Goal: Information Seeking & Learning: Learn about a topic

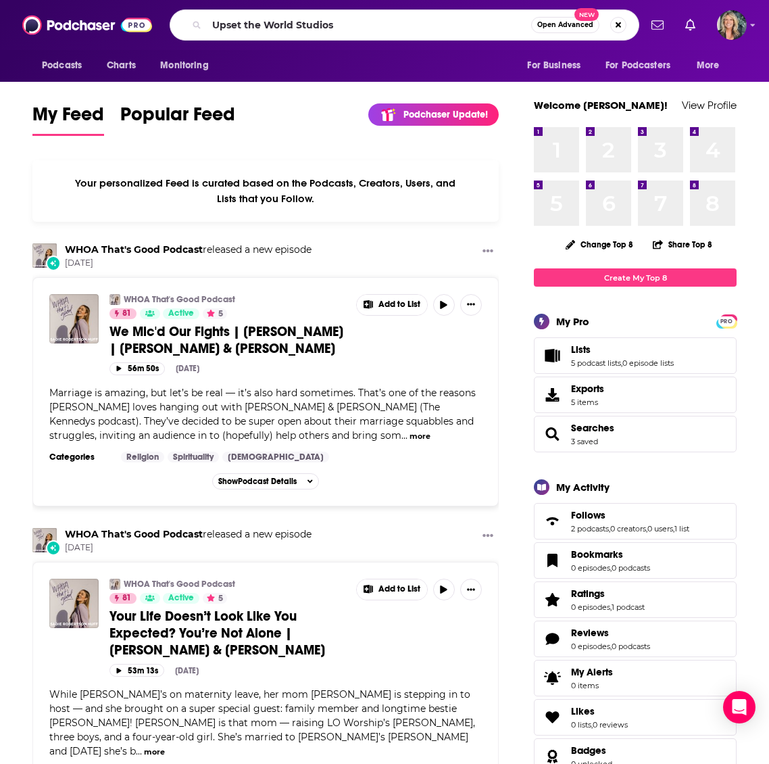
type input "Upset the World Studios"
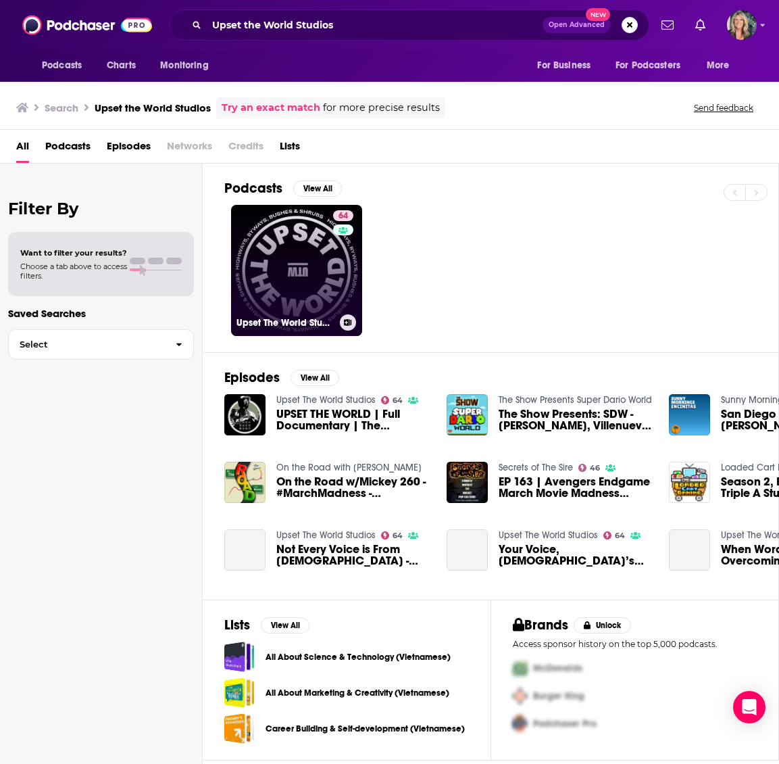
click at [285, 260] on link "64 Upset The World Studios" at bounding box center [296, 270] width 131 height 131
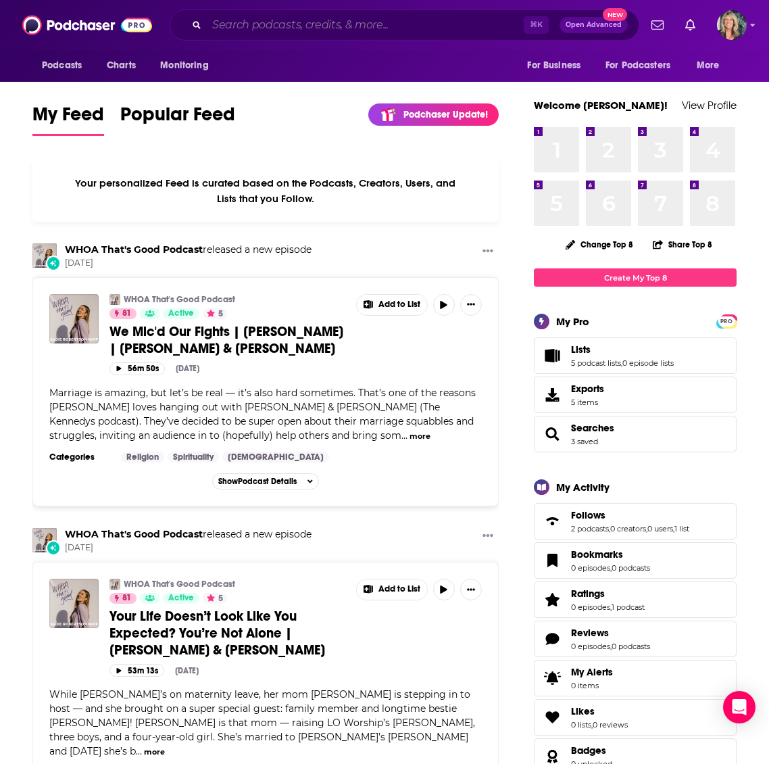
click at [223, 24] on input "Search podcasts, credits, & more..." at bounding box center [365, 25] width 317 height 22
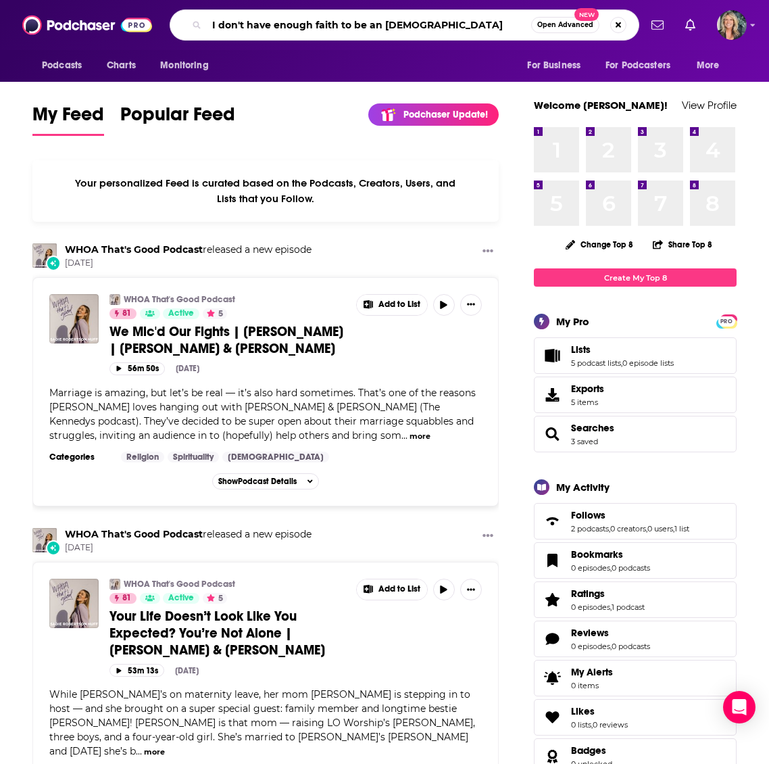
type input "I don't have enough faith to be an [DEMOGRAPHIC_DATA]"
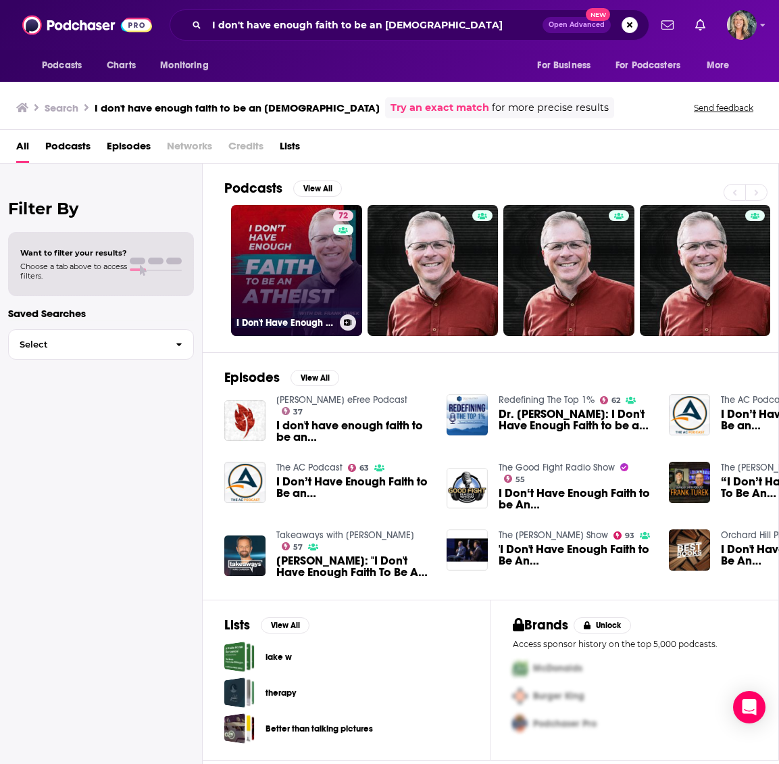
click at [295, 261] on link "72 I Don't Have Enough FAITH to Be an ATHEIST" at bounding box center [296, 270] width 131 height 131
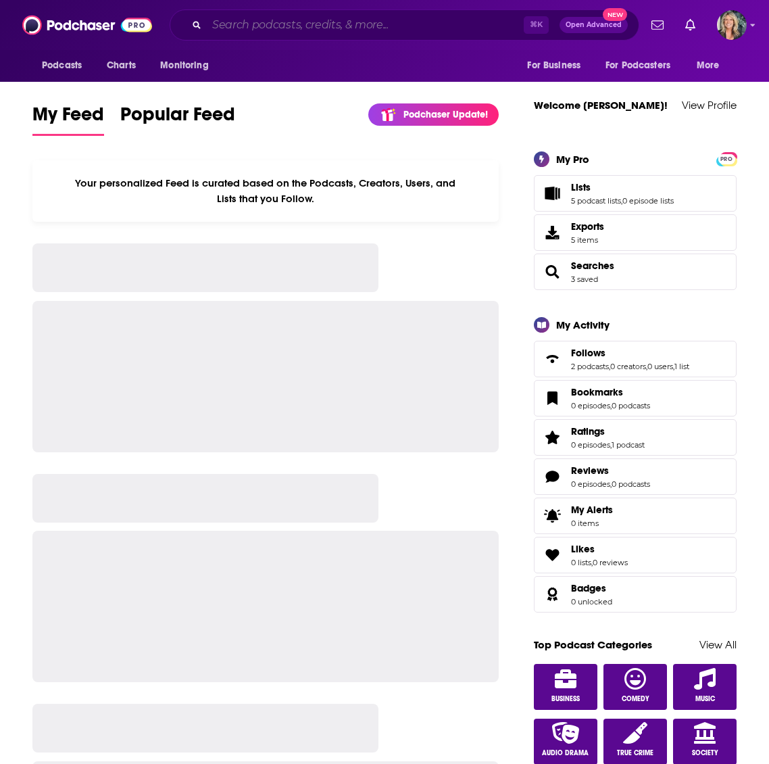
click at [264, 25] on input "Search podcasts, credits, & more..." at bounding box center [365, 25] width 317 height 22
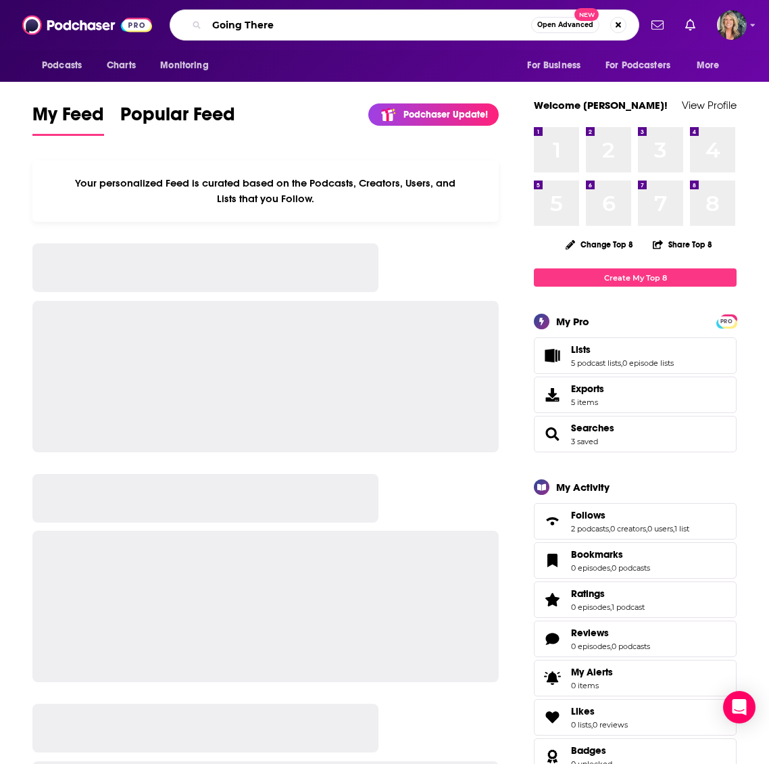
type input "Going There"
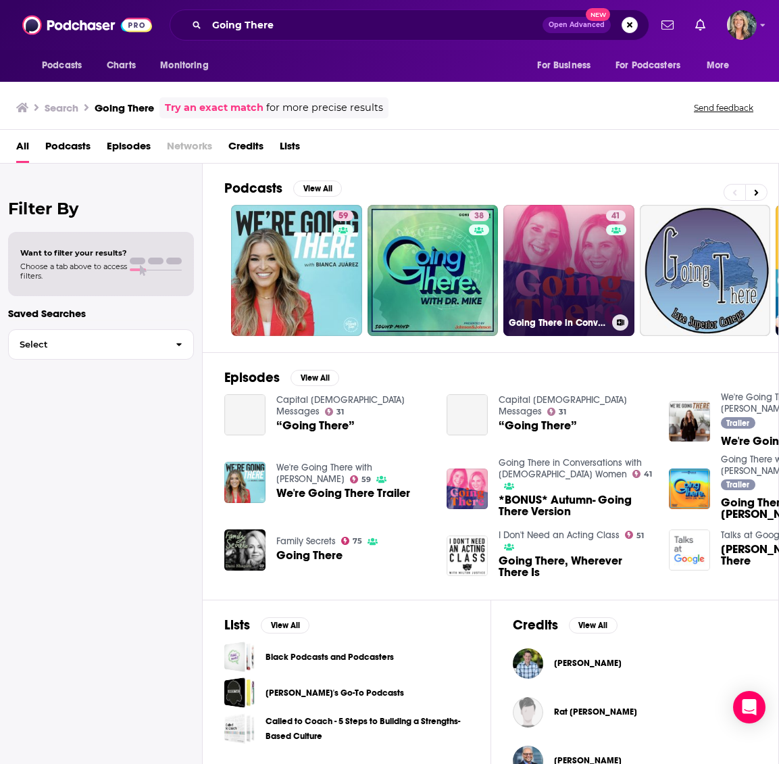
click at [562, 270] on link "41 Going There in Conversations with Christian Women" at bounding box center [569, 270] width 131 height 131
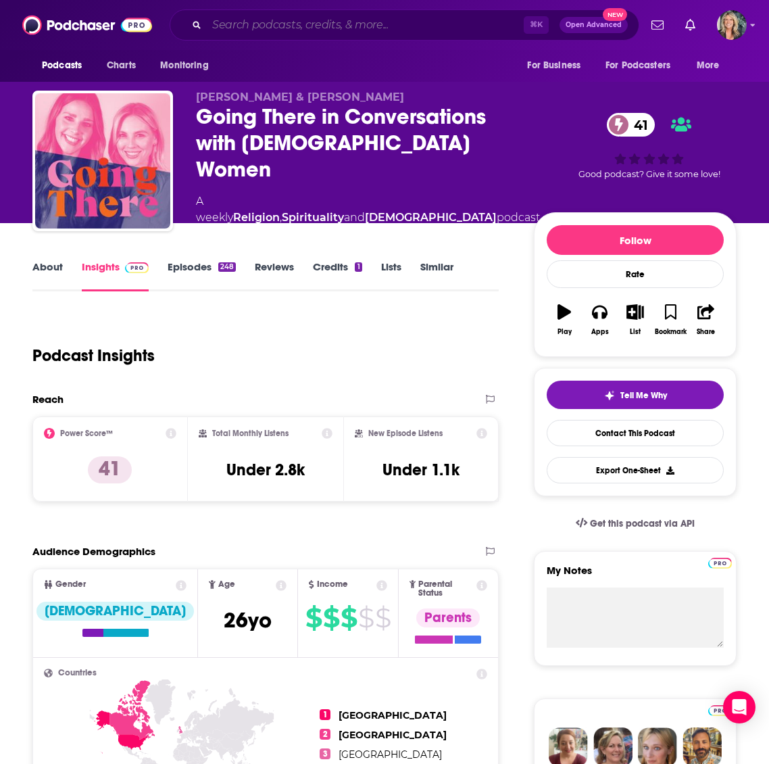
click at [308, 29] on input "Search podcasts, credits, & more..." at bounding box center [365, 25] width 317 height 22
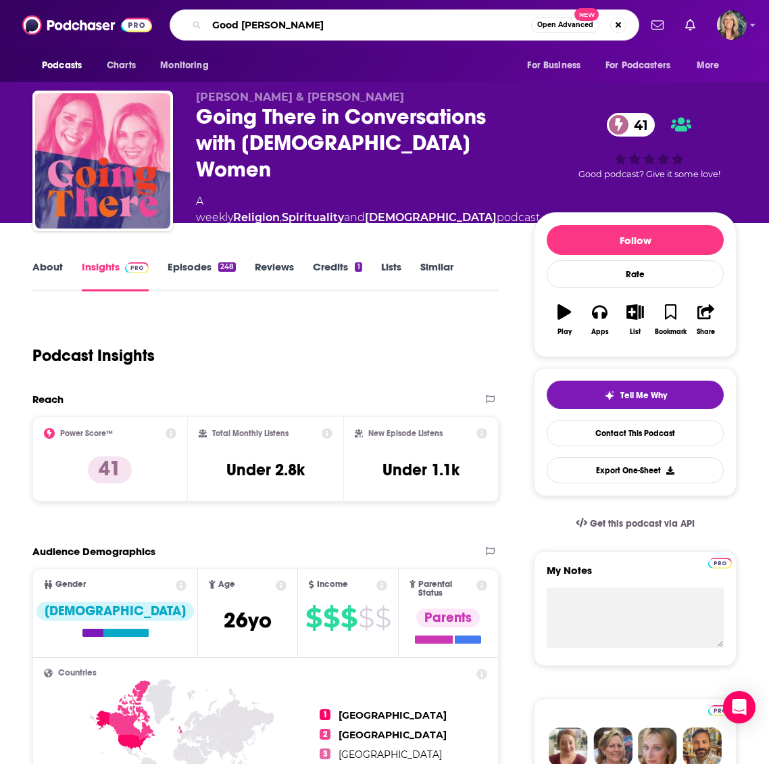
type input "Good [DEMOGRAPHIC_DATA] Fun"
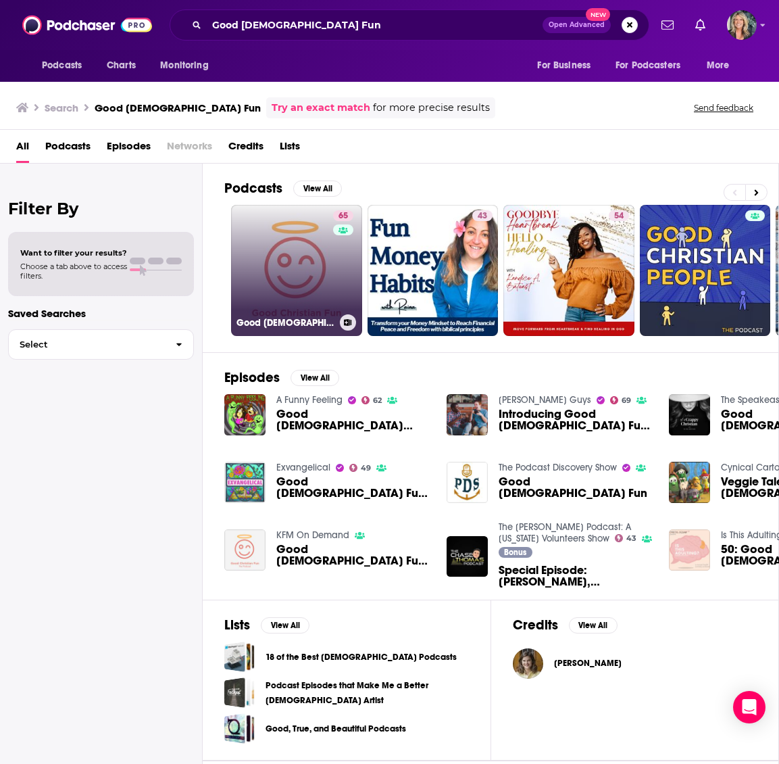
click at [294, 280] on link "65 Good Christian Fun" at bounding box center [296, 270] width 131 height 131
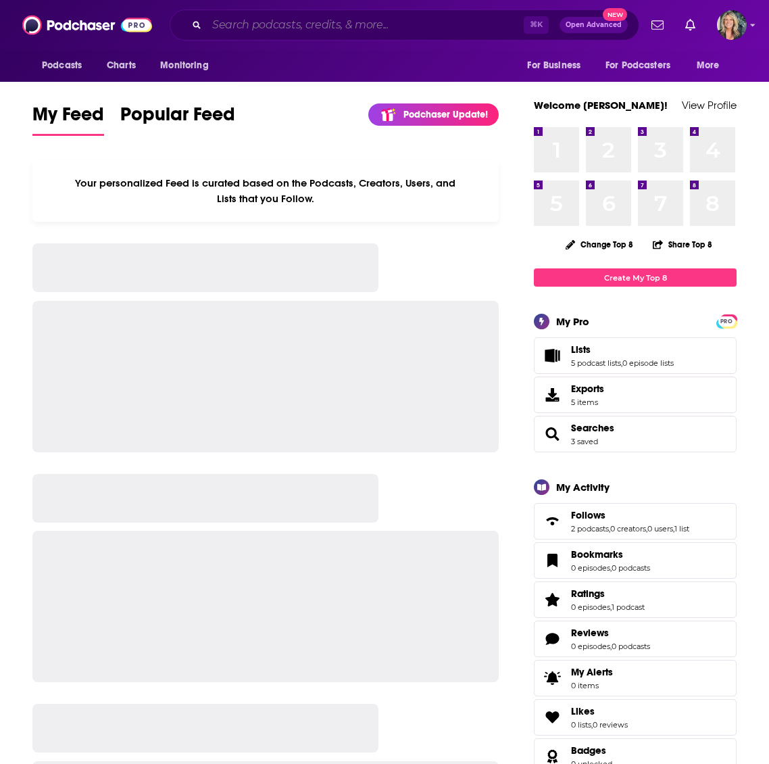
click at [238, 30] on input "Search podcasts, credits, & more..." at bounding box center [365, 25] width 317 height 22
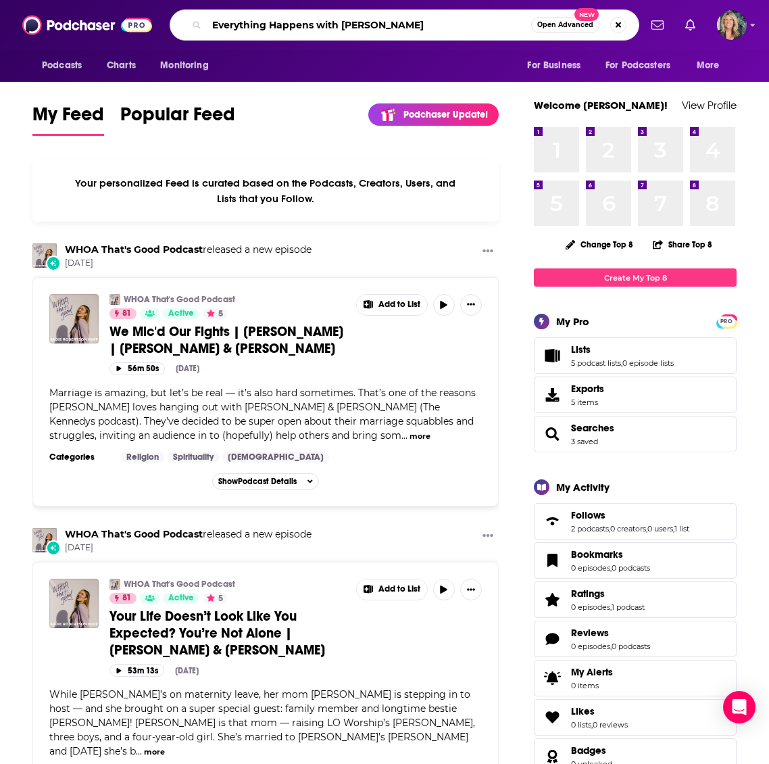
type input "Everything Happens with [PERSON_NAME]"
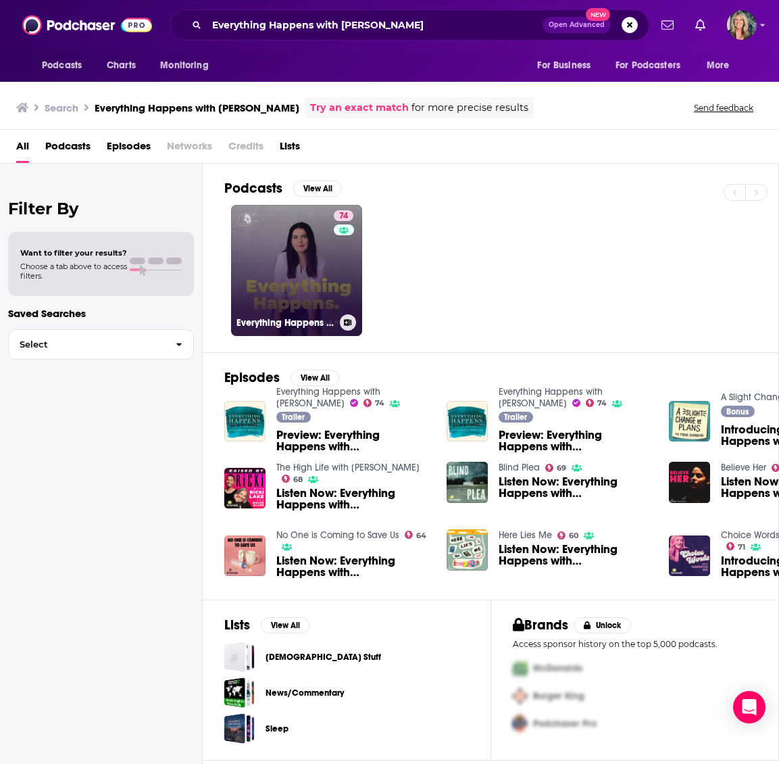
click at [300, 305] on link "74 Everything Happens with [PERSON_NAME]" at bounding box center [296, 270] width 131 height 131
